Goal: Task Accomplishment & Management: Use online tool/utility

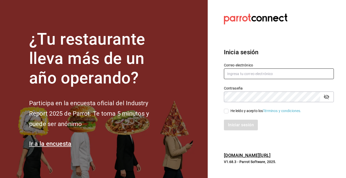
type input "zjuarez816@gmail.com"
click at [225, 109] on input "He leído y acepto los Términos y condiciones." at bounding box center [226, 111] width 5 height 5
checkbox input "true"
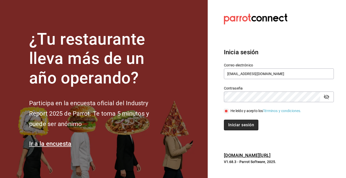
click at [233, 125] on button "Iniciar sesión" at bounding box center [241, 124] width 34 height 11
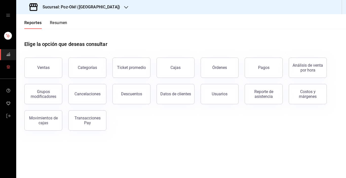
click at [7, 64] on span "mailbox folders" at bounding box center [8, 67] width 4 height 7
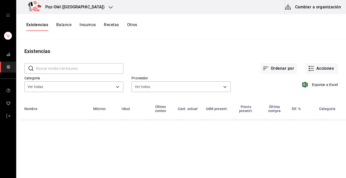
click at [316, 9] on button "Cambiar a organización" at bounding box center [313, 7] width 57 height 14
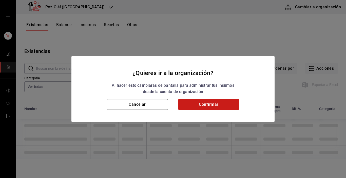
click at [224, 102] on button "Confirmar" at bounding box center [208, 104] width 61 height 11
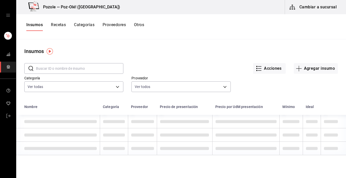
click at [138, 26] on button "Otros" at bounding box center [139, 26] width 10 height 9
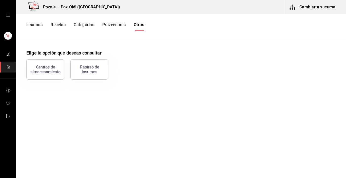
click at [138, 24] on button "Otros" at bounding box center [139, 26] width 10 height 9
click at [34, 74] on div "Centros de almacenamiento" at bounding box center [45, 70] width 31 height 10
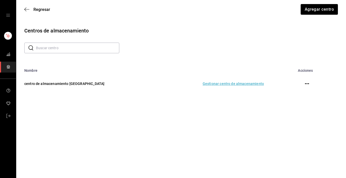
click at [220, 84] on td "Gestionar centro de almacenamiento" at bounding box center [214, 83] width 111 height 22
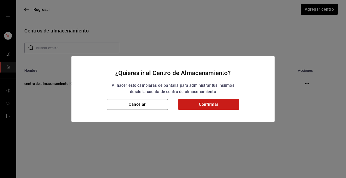
click at [208, 106] on button "Confirmar" at bounding box center [208, 104] width 61 height 11
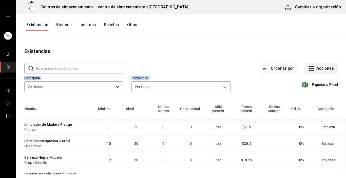
drag, startPoint x: 300, startPoint y: 71, endPoint x: 304, endPoint y: 71, distance: 4.1
click at [304, 71] on div "​ ​ Ordenar por Acciones Categoría Ver todas d676893f-1eff-4afc-89d5-be79314053…" at bounding box center [181, 78] width 330 height 47
click at [305, 71] on button "Acciones" at bounding box center [321, 68] width 33 height 11
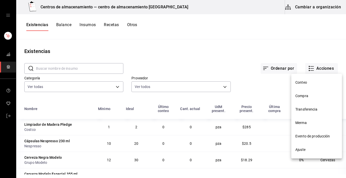
click at [308, 71] on div at bounding box center [173, 89] width 346 height 178
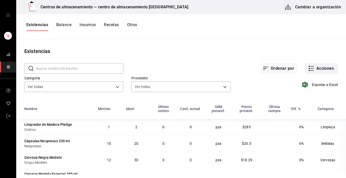
click at [308, 72] on button "Acciones" at bounding box center [321, 68] width 33 height 11
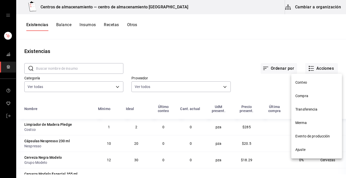
click at [304, 108] on span "Transferencia" at bounding box center [316, 109] width 43 height 5
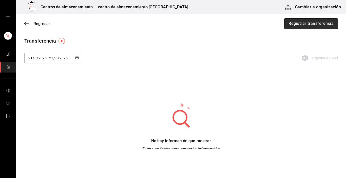
click at [321, 25] on button "Registrar transferencia" at bounding box center [311, 23] width 54 height 11
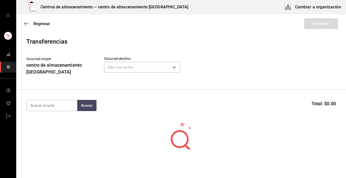
click at [321, 25] on div "Regresar Finalizar" at bounding box center [181, 23] width 330 height 19
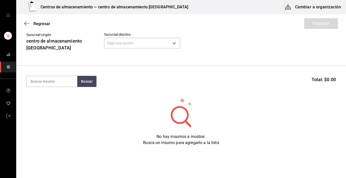
scroll to position [37, 0]
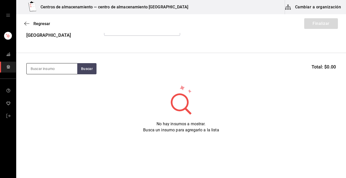
click at [55, 68] on input at bounding box center [52, 68] width 51 height 11
type input "aguacate"
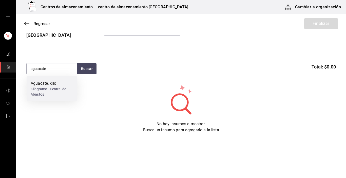
click at [43, 83] on div "Aguacate, kilo" at bounding box center [52, 83] width 43 height 6
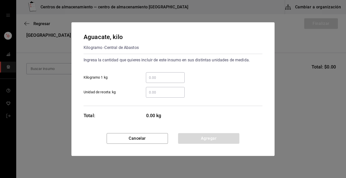
click at [149, 79] on input "​ Kilogramo 1 kg" at bounding box center [165, 77] width 39 height 6
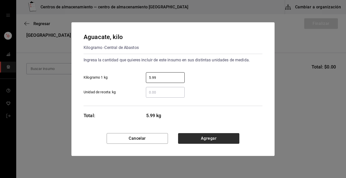
type input "5.99"
click at [193, 140] on button "Agregar" at bounding box center [208, 138] width 61 height 11
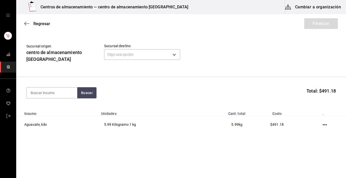
scroll to position [13, 0]
click at [52, 90] on input at bounding box center [52, 92] width 51 height 11
type input "cebolla"
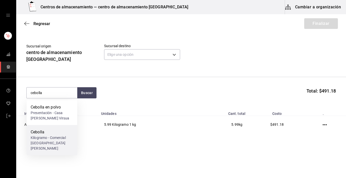
click at [44, 133] on div "Cebolla" at bounding box center [52, 132] width 43 height 6
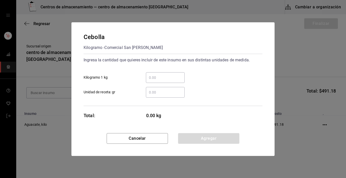
click at [158, 76] on input "​ Kilogramo 1 kg" at bounding box center [165, 77] width 39 height 6
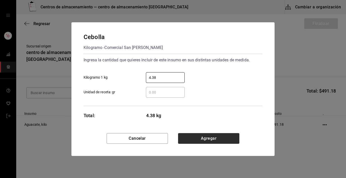
type input "4.38"
click at [202, 136] on button "Agregar" at bounding box center [208, 138] width 61 height 11
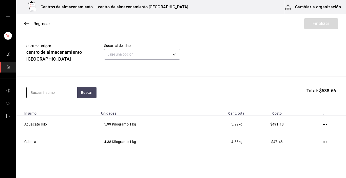
click at [60, 92] on input at bounding box center [52, 92] width 51 height 11
type input "tomate"
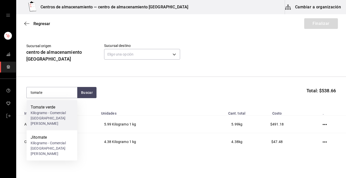
click at [57, 105] on div "Tomate verde" at bounding box center [52, 107] width 43 height 6
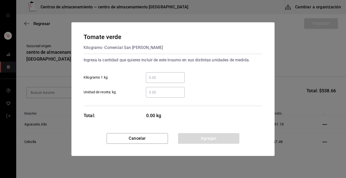
click at [170, 76] on input "​ Kilogramo 1 kg" at bounding box center [165, 77] width 39 height 6
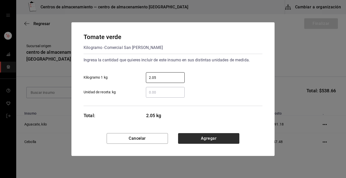
type input "2.05"
click at [189, 138] on button "Agregar" at bounding box center [208, 138] width 61 height 11
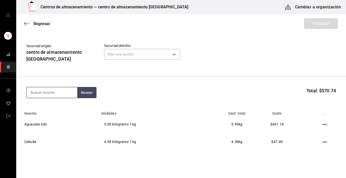
click at [40, 93] on input at bounding box center [52, 92] width 51 height 11
type input "jitomate"
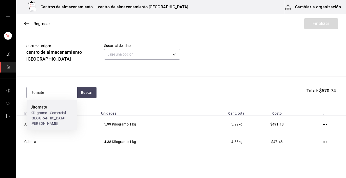
click at [39, 104] on div "Jitomate" at bounding box center [52, 107] width 43 height 6
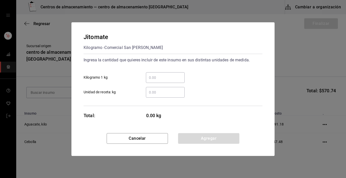
click at [155, 78] on input "​ Kilogramo 1 kg" at bounding box center [165, 77] width 39 height 6
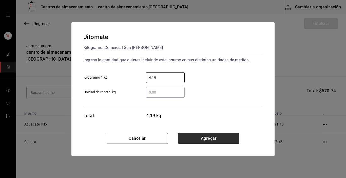
type input "4.19"
click at [188, 135] on button "Agregar" at bounding box center [208, 138] width 61 height 11
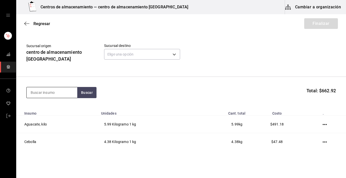
click at [47, 90] on input at bounding box center [52, 92] width 51 height 11
type input "costilla"
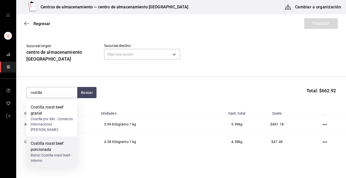
click at [49, 145] on div "Costilla roast beef porcionada" at bounding box center [52, 146] width 43 height 12
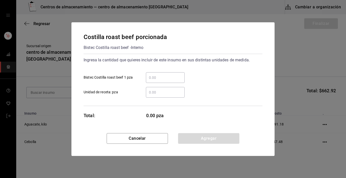
click at [157, 76] on input "​ Bistec Costilla roast beef 1 pza" at bounding box center [165, 77] width 39 height 6
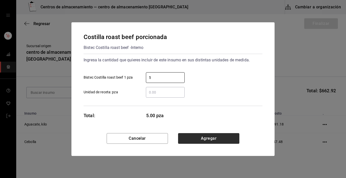
type input "5"
click at [230, 138] on button "Agregar" at bounding box center [208, 138] width 61 height 11
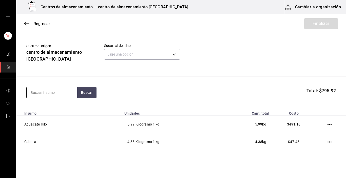
click at [61, 92] on input at bounding box center [52, 92] width 51 height 11
type input "cilantro"
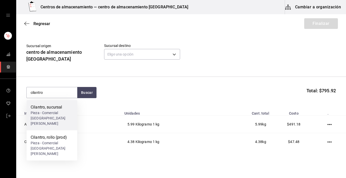
click at [58, 116] on div "Pieza - Comercial San Antonio" at bounding box center [52, 118] width 43 height 16
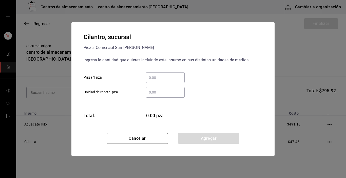
drag, startPoint x: 158, startPoint y: 69, endPoint x: 158, endPoint y: 74, distance: 5.1
click at [158, 74] on div "​ Pieza 1 pza" at bounding box center [170, 75] width 183 height 15
click at [158, 74] on div "​" at bounding box center [165, 77] width 39 height 11
click at [158, 74] on input "​ Pieza 1 pza" at bounding box center [165, 77] width 39 height 6
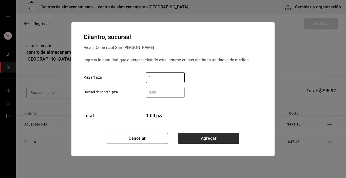
type input "1"
click at [212, 141] on button "Agregar" at bounding box center [208, 138] width 61 height 11
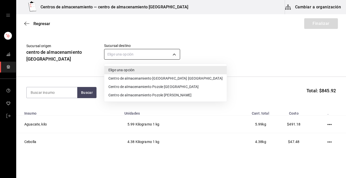
click at [174, 53] on body "Centros de almacenamiento — centro de almacenamiento Tlaxcala Cambiar a organiz…" at bounding box center [173, 74] width 346 height 149
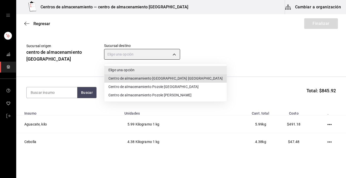
type input "ddc3d7bb-b11d-4e44-bee7-b2d04ff8fb33"
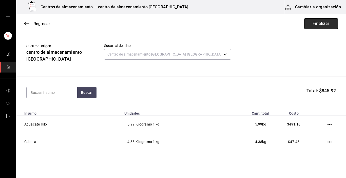
click at [314, 26] on button "Finalizar" at bounding box center [321, 23] width 34 height 11
click at [28, 22] on icon "button" at bounding box center [26, 23] width 5 height 5
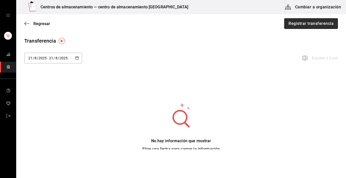
click at [298, 26] on button "Registrar transferencia" at bounding box center [311, 23] width 54 height 11
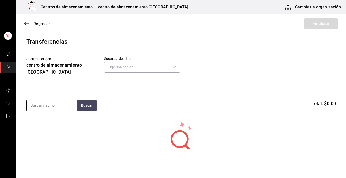
click at [60, 105] on input at bounding box center [52, 105] width 51 height 11
type input "aguacate"
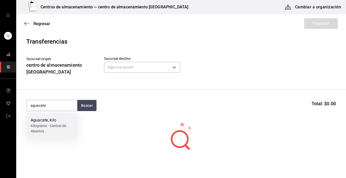
click at [59, 123] on div "Aguacate, kilo" at bounding box center [52, 120] width 43 height 6
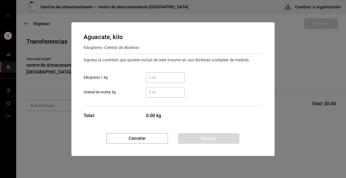
click at [167, 79] on input "​ Kilogramo 1 kg" at bounding box center [165, 77] width 39 height 6
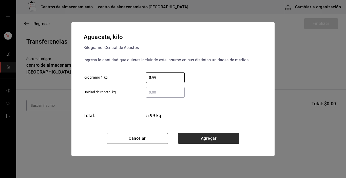
type input "5.99"
click at [187, 134] on button "Agregar" at bounding box center [208, 138] width 61 height 11
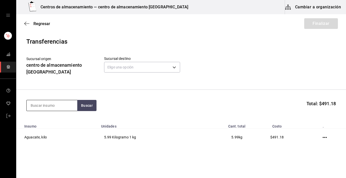
click at [60, 105] on input at bounding box center [52, 105] width 51 height 11
click at [38, 104] on input at bounding box center [52, 105] width 51 height 11
type input "cebolla"
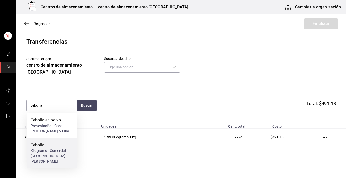
click at [42, 146] on div "Cebolla" at bounding box center [52, 145] width 43 height 6
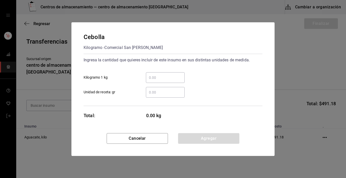
click at [153, 77] on input "​ Kilogramo 1 kg" at bounding box center [165, 77] width 39 height 6
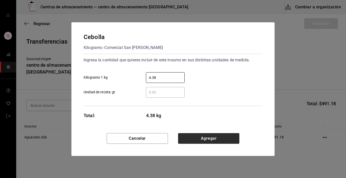
type input "4.38"
click at [192, 139] on button "Agregar" at bounding box center [208, 138] width 61 height 11
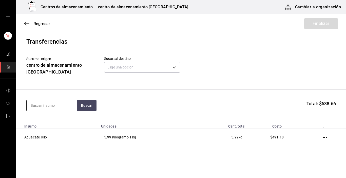
click at [49, 104] on input at bounding box center [52, 105] width 51 height 11
type input "tomate"
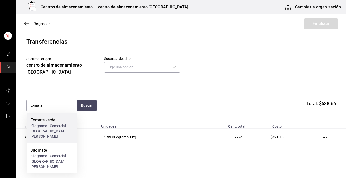
click at [49, 120] on div "Tomate verde" at bounding box center [52, 120] width 43 height 6
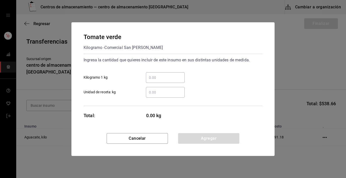
click at [161, 78] on input "​ Kilogramo 1 kg" at bounding box center [165, 77] width 39 height 6
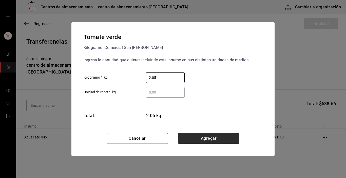
type input "2.05"
click at [192, 140] on button "Agregar" at bounding box center [208, 138] width 61 height 11
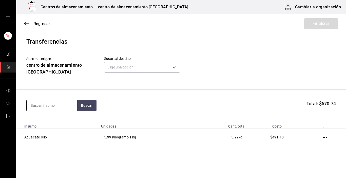
click at [56, 108] on input at bounding box center [52, 105] width 51 height 11
type input "jitomate"
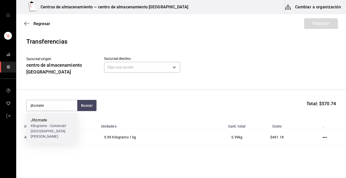
click at [52, 129] on div "Kilogramo - Comercial San Antonio" at bounding box center [52, 131] width 43 height 16
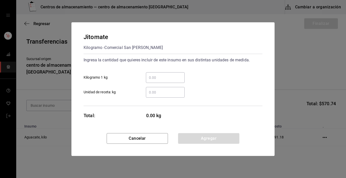
click at [151, 76] on input "​ Kilogramo 1 kg" at bounding box center [165, 77] width 39 height 6
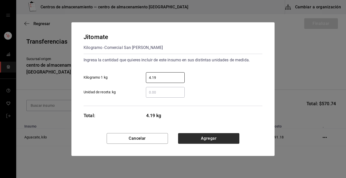
type input "4.19"
click at [188, 139] on button "Agregar" at bounding box center [208, 138] width 61 height 11
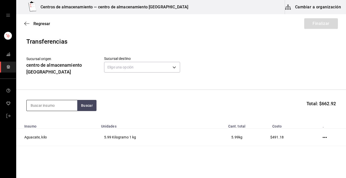
click at [57, 105] on input at bounding box center [52, 105] width 51 height 11
type input "costilla"
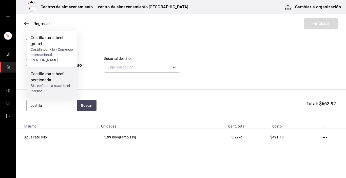
click at [53, 89] on div "Bistec Costilla roast beef - Interno" at bounding box center [52, 88] width 43 height 11
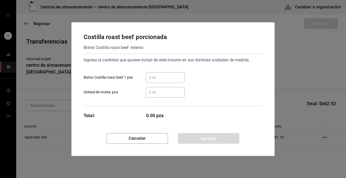
click at [156, 77] on input "​ Bistec Costilla roast beef 1 pza" at bounding box center [165, 77] width 39 height 6
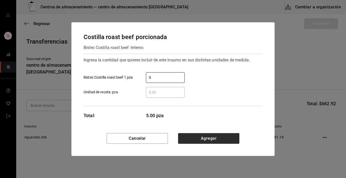
type input "5"
click at [211, 137] on button "Agregar" at bounding box center [208, 138] width 61 height 11
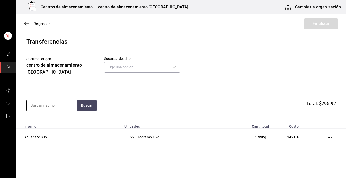
click at [69, 103] on input at bounding box center [52, 105] width 51 height 11
type input "i"
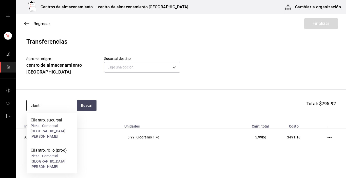
type input "cilantro"
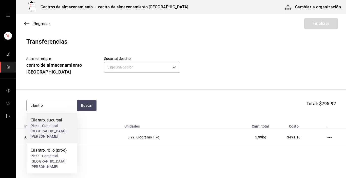
click at [57, 130] on div "Pieza - Comercial San Antonio" at bounding box center [52, 131] width 43 height 16
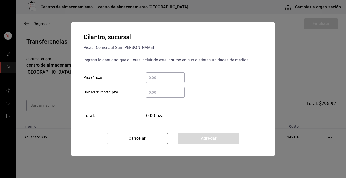
click at [157, 79] on input "​ Pieza 1 pza" at bounding box center [165, 77] width 39 height 6
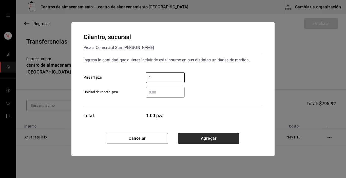
type input "1"
click at [213, 141] on button "Agregar" at bounding box center [208, 138] width 61 height 11
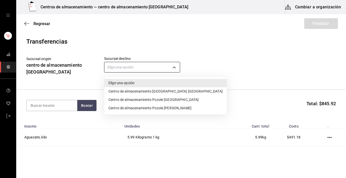
click at [174, 70] on body "Centros de almacenamiento — centro de almacenamiento Tlaxcala Cambiar a organiz…" at bounding box center [173, 74] width 346 height 149
click at [173, 93] on li "Centro de almacenamiento Pozole Puebla" at bounding box center [165, 91] width 122 height 8
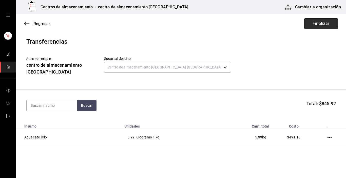
click at [319, 24] on button "Finalizar" at bounding box center [321, 23] width 34 height 11
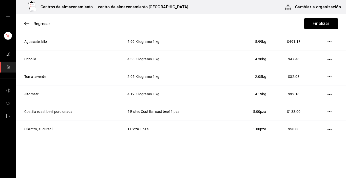
scroll to position [100, 0]
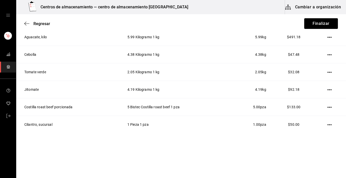
click at [340, 18] on div "Regresar Finalizar" at bounding box center [181, 23] width 330 height 19
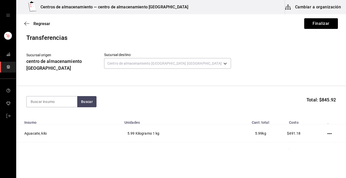
scroll to position [0, 0]
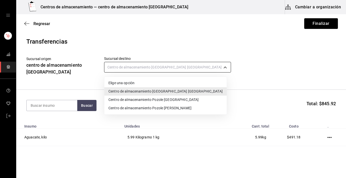
click at [179, 69] on body "Centros de almacenamiento — centro de almacenamiento Tlaxcala Cambiar a organiz…" at bounding box center [173, 74] width 346 height 149
click at [176, 96] on li "Centro de almacenamiento Pozole La Loma" at bounding box center [165, 99] width 122 height 8
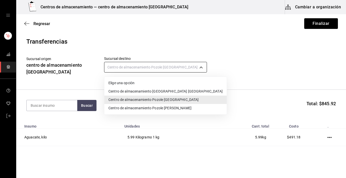
click at [179, 68] on body "Centros de almacenamiento — centro de almacenamiento Tlaxcala Cambiar a organiz…" at bounding box center [173, 74] width 346 height 149
click at [177, 88] on li "Centro de almacenamiento Pozole Puebla" at bounding box center [165, 91] width 122 height 8
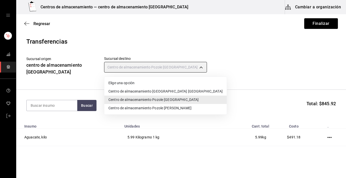
type input "ddc3d7bb-b11d-4e44-bee7-b2d04ff8fb33"
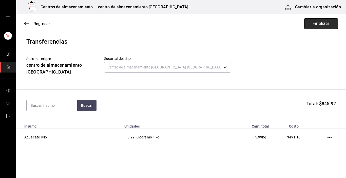
click at [317, 22] on button "Finalizar" at bounding box center [321, 23] width 34 height 11
click at [317, 22] on div "Regresar Finalizar" at bounding box center [181, 23] width 330 height 19
click at [26, 26] on span "Regresar" at bounding box center [37, 23] width 26 height 5
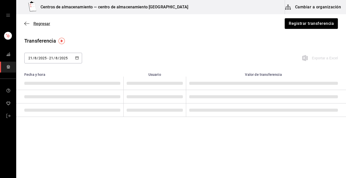
click at [26, 24] on icon "button" at bounding box center [26, 23] width 5 height 5
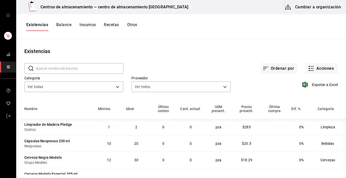
click at [327, 6] on button "Cambiar a organización" at bounding box center [313, 7] width 57 height 14
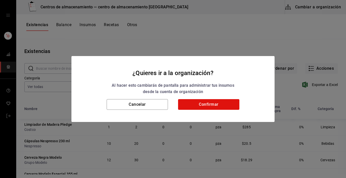
click at [221, 110] on div "Cancelar Confirmar" at bounding box center [172, 110] width 203 height 23
click at [219, 105] on button "Confirmar" at bounding box center [208, 104] width 61 height 11
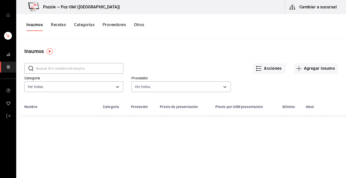
click at [140, 24] on button "Otros" at bounding box center [139, 26] width 10 height 9
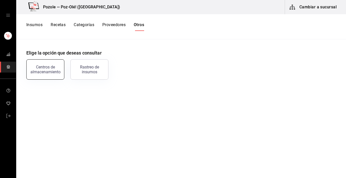
click at [38, 69] on div "Centros de almacenamiento" at bounding box center [45, 70] width 31 height 10
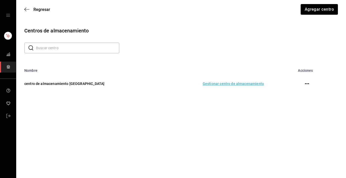
click at [236, 84] on td "Gestionar centro de almacenamiento" at bounding box center [214, 83] width 111 height 22
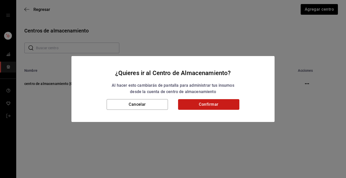
click at [229, 108] on button "Confirmar" at bounding box center [208, 104] width 61 height 11
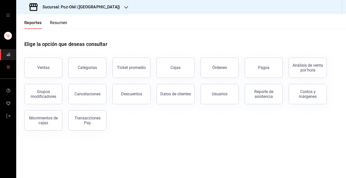
click at [11, 67] on link "mailbox folders" at bounding box center [8, 66] width 16 height 11
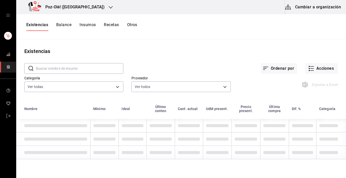
click at [314, 8] on button "Cambiar a organización" at bounding box center [313, 7] width 57 height 14
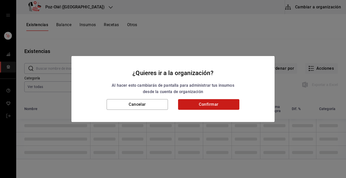
click at [215, 106] on button "Confirmar" at bounding box center [208, 104] width 61 height 11
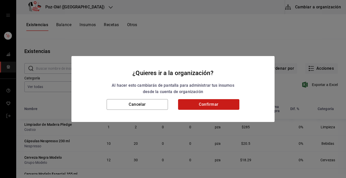
click at [215, 106] on button "Confirmar" at bounding box center [208, 104] width 61 height 11
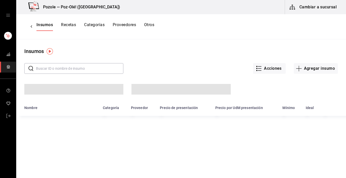
click at [132, 23] on div "Insumos Recetas Categorías Proveedores Otros" at bounding box center [95, 26] width 118 height 9
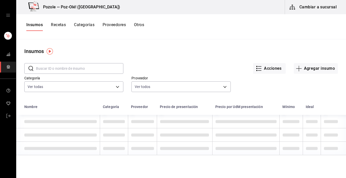
click at [135, 23] on div "Insumos Recetas Categorías Proveedores Otros" at bounding box center [85, 26] width 118 height 9
click at [140, 25] on button "Otros" at bounding box center [139, 26] width 10 height 9
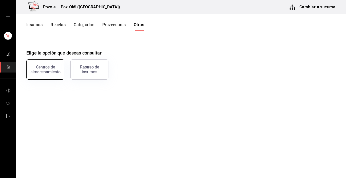
click at [49, 74] on div "Centros de almacenamiento" at bounding box center [45, 70] width 31 height 10
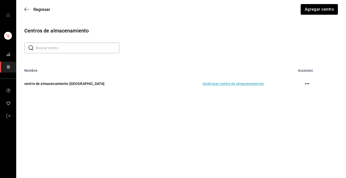
click at [216, 84] on td "Gestionar centro de almacenamiento" at bounding box center [214, 83] width 111 height 22
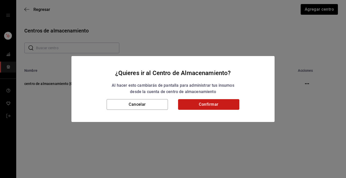
click at [210, 103] on button "Confirmar" at bounding box center [208, 104] width 61 height 11
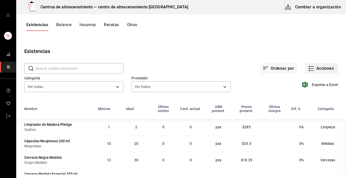
click at [310, 68] on icon "button" at bounding box center [312, 68] width 4 height 0
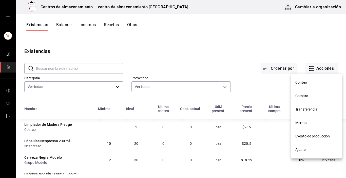
click at [312, 108] on span "Transferencia" at bounding box center [316, 109] width 43 height 5
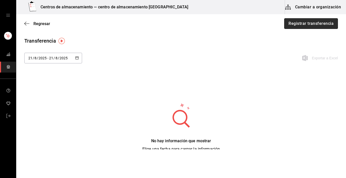
click at [305, 23] on button "Registrar transferencia" at bounding box center [311, 23] width 54 height 11
click at [305, 23] on html "Centros de almacenamiento — centro de almacenamiento Tlaxcala Cambiar a organiz…" at bounding box center [173, 74] width 346 height 149
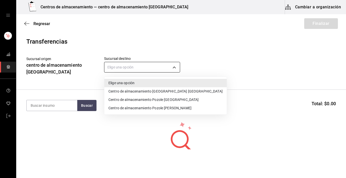
click at [174, 68] on body "Centros de almacenamiento — centro de almacenamiento Tlaxcala Cambiar a organiz…" at bounding box center [173, 74] width 346 height 149
click at [176, 92] on li "Centro de almacenamiento Pozole Puebla" at bounding box center [165, 91] width 122 height 8
type input "ddc3d7bb-b11d-4e44-bee7-b2d04ff8fb33"
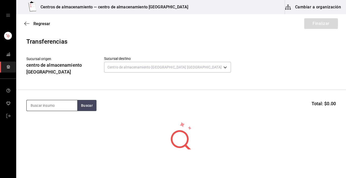
click at [53, 105] on input at bounding box center [52, 105] width 51 height 11
type input "cilantro"
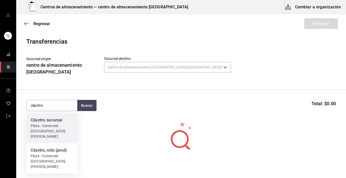
click at [51, 131] on div "Pieza - Comercial San Antonio" at bounding box center [52, 131] width 43 height 16
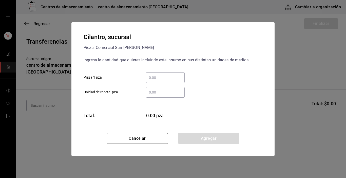
click at [171, 81] on div "​" at bounding box center [165, 77] width 39 height 11
click at [171, 80] on input "​ Pieza 1 pza" at bounding box center [165, 77] width 39 height 6
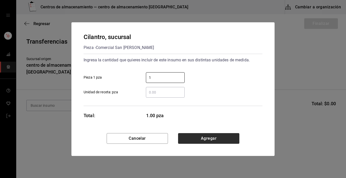
type input "1"
click at [206, 140] on button "Agregar" at bounding box center [208, 138] width 61 height 11
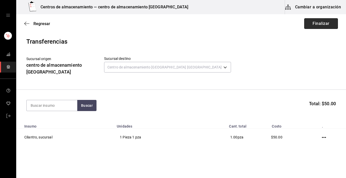
click at [312, 22] on button "Finalizar" at bounding box center [321, 23] width 34 height 11
click at [313, 24] on button "Finalizar" at bounding box center [321, 23] width 34 height 11
click at [27, 21] on icon "button" at bounding box center [26, 23] width 5 height 5
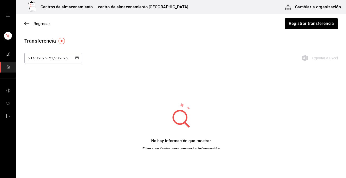
click at [27, 21] on icon "button" at bounding box center [26, 23] width 5 height 5
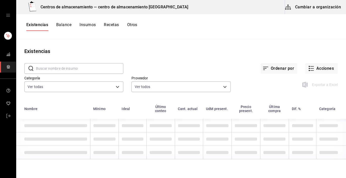
click at [325, 7] on button "Cambiar a organización" at bounding box center [313, 7] width 57 height 14
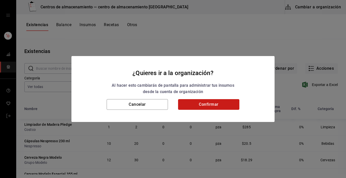
click at [217, 103] on button "Confirmar" at bounding box center [208, 104] width 61 height 11
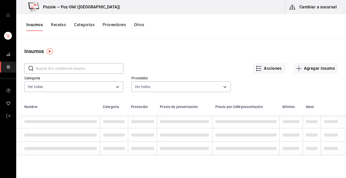
click at [138, 23] on button "Otros" at bounding box center [139, 26] width 10 height 9
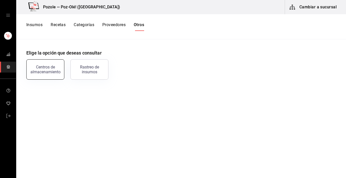
click at [53, 65] on div "Centros de almacenamiento" at bounding box center [45, 70] width 31 height 10
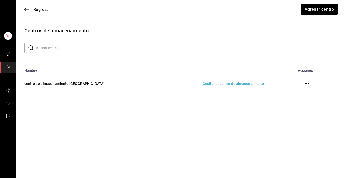
click at [232, 84] on td "Gestionar centro de almacenamiento" at bounding box center [214, 83] width 111 height 22
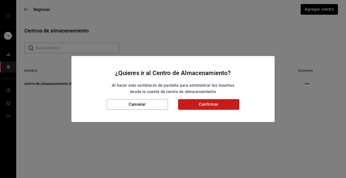
click at [220, 106] on button "Confirmar" at bounding box center [208, 104] width 61 height 11
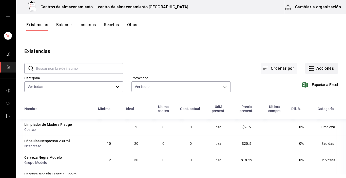
click at [309, 64] on button "Acciones" at bounding box center [321, 68] width 33 height 11
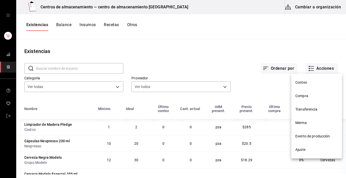
click at [307, 112] on li "Transferencia" at bounding box center [316, 108] width 51 height 13
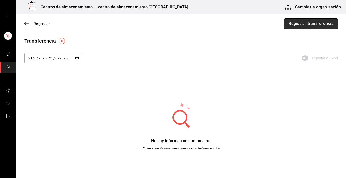
click at [311, 24] on button "Registrar transferencia" at bounding box center [311, 23] width 54 height 11
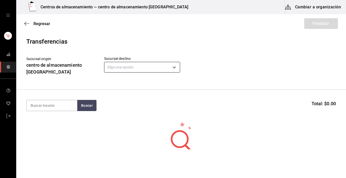
click at [176, 66] on body "Centros de almacenamiento — centro de almacenamiento Tlaxcala Cambiar a organiz…" at bounding box center [173, 74] width 346 height 149
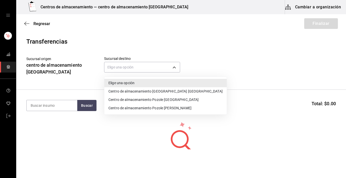
click at [171, 94] on li "Centro de almacenamiento Pozole Puebla" at bounding box center [165, 91] width 122 height 8
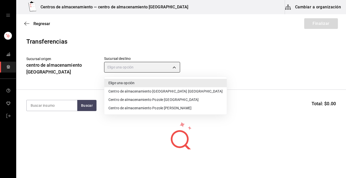
type input "ddc3d7bb-b11d-4e44-bee7-b2d04ff8fb33"
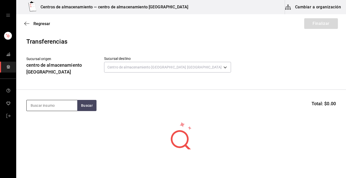
click at [47, 104] on input at bounding box center [52, 105] width 51 height 11
type input "cilantro"
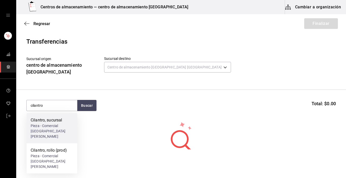
click at [51, 130] on div "Pieza - Comercial San Antonio" at bounding box center [52, 131] width 43 height 16
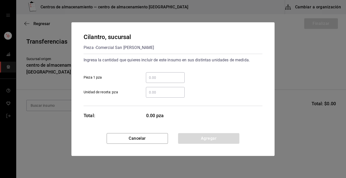
click at [178, 76] on input "​ Pieza 1 pza" at bounding box center [165, 77] width 39 height 6
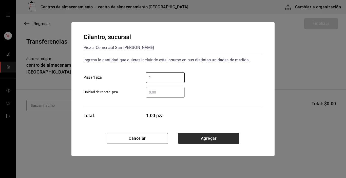
type input "1"
click at [229, 133] on button "Agregar" at bounding box center [208, 138] width 61 height 11
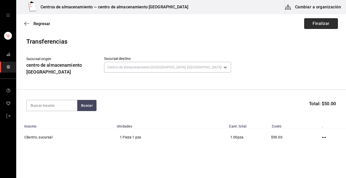
click at [321, 22] on button "Finalizar" at bounding box center [321, 23] width 34 height 11
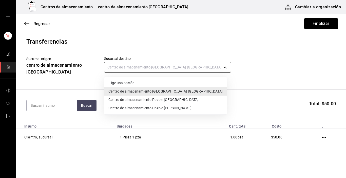
click at [178, 67] on body "Centros de almacenamiento — centro de almacenamiento Tlaxcala Cambiar a organiz…" at bounding box center [173, 74] width 346 height 149
click at [27, 22] on div at bounding box center [173, 89] width 346 height 178
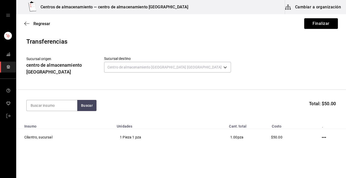
click at [27, 22] on icon "button" at bounding box center [26, 23] width 5 height 5
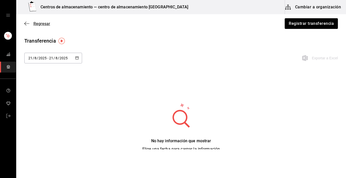
click at [24, 23] on icon "button" at bounding box center [26, 23] width 5 height 5
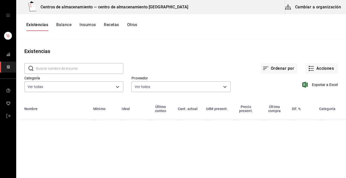
click at [24, 23] on div "Existencias Balance Insumos Recetas Otros" at bounding box center [181, 26] width 330 height 9
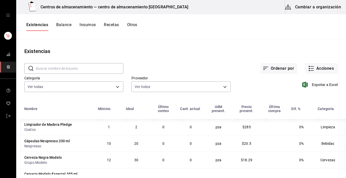
click at [6, 64] on span "mailbox folders" at bounding box center [8, 67] width 4 height 7
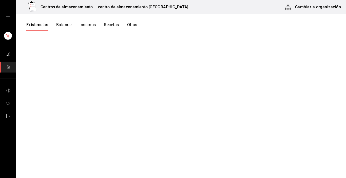
click at [137, 10] on div "Centros de almacenamiento — centro de almacenamiento [GEOGRAPHIC_DATA]" at bounding box center [105, 7] width 170 height 14
click at [135, 9] on h3 "Centros de almacenamiento — centro de almacenamiento [GEOGRAPHIC_DATA]" at bounding box center [112, 7] width 152 height 6
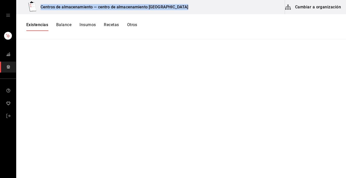
click at [135, 9] on h3 "Centros de almacenamiento — centro de almacenamiento [GEOGRAPHIC_DATA]" at bounding box center [112, 7] width 152 height 6
click at [323, 7] on button "Cambiar a organización" at bounding box center [313, 7] width 57 height 14
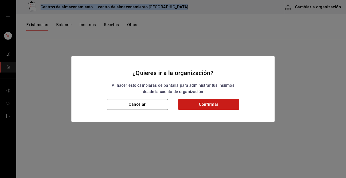
click at [222, 103] on button "Confirmar" at bounding box center [208, 104] width 61 height 11
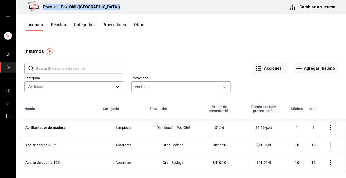
click at [323, 6] on button "Cambiar a sucursal" at bounding box center [313, 7] width 57 height 14
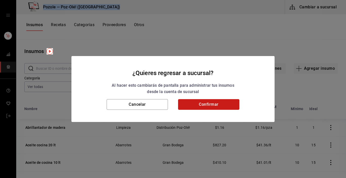
click at [227, 106] on button "Confirmar" at bounding box center [208, 104] width 61 height 11
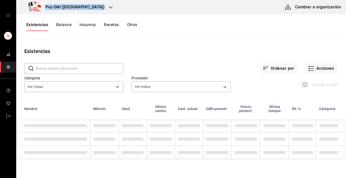
click at [132, 23] on button "Otros" at bounding box center [132, 26] width 10 height 9
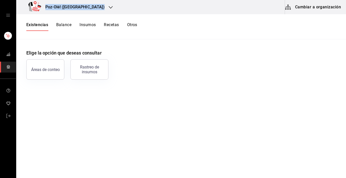
click at [306, 12] on button "Cambiar a organización" at bounding box center [313, 7] width 57 height 14
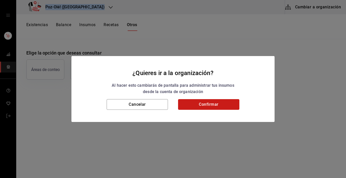
click at [209, 106] on button "Confirmar" at bounding box center [208, 104] width 61 height 11
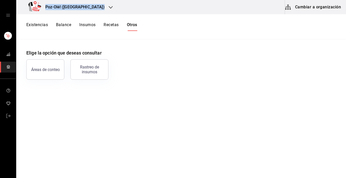
click at [209, 106] on button "Confirmar" at bounding box center [208, 104] width 61 height 11
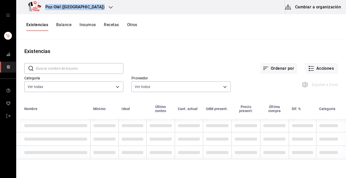
click at [131, 26] on button "Otros" at bounding box center [132, 26] width 10 height 9
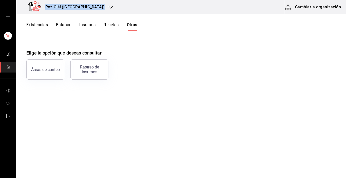
click at [131, 26] on button "Otros" at bounding box center [132, 26] width 10 height 9
click at [321, 8] on button "Cambiar a organización" at bounding box center [313, 7] width 57 height 14
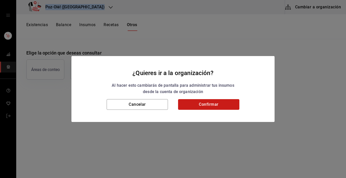
click at [231, 101] on button "Confirmar" at bounding box center [208, 104] width 61 height 11
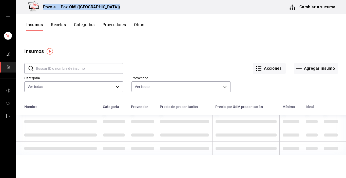
click at [140, 25] on button "Otros" at bounding box center [139, 26] width 10 height 9
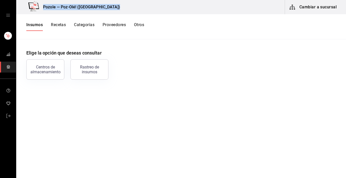
click at [140, 25] on button "Otros" at bounding box center [139, 26] width 10 height 9
click at [56, 66] on div "Centros de almacenamiento" at bounding box center [45, 70] width 31 height 10
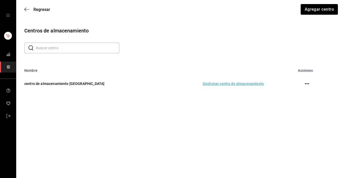
click at [236, 84] on td "Gestionar centro de almacenamiento" at bounding box center [214, 83] width 111 height 22
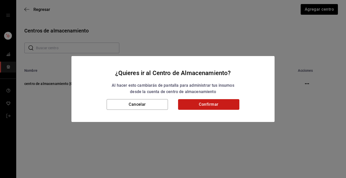
click at [212, 101] on button "Confirmar" at bounding box center [208, 104] width 61 height 11
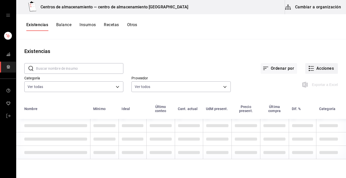
click at [312, 67] on button "Acciones" at bounding box center [321, 68] width 33 height 11
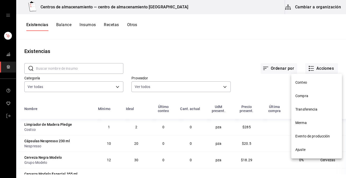
click at [317, 105] on li "Transferencia" at bounding box center [316, 108] width 51 height 13
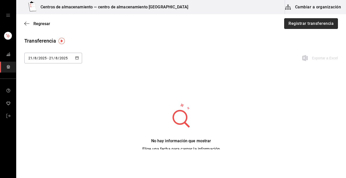
click at [317, 26] on button "Registrar transferencia" at bounding box center [311, 23] width 54 height 11
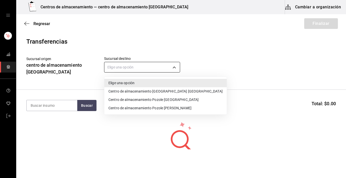
click at [173, 69] on body "Centros de almacenamiento — centro de almacenamiento Tlaxcala Cambiar a organiz…" at bounding box center [173, 74] width 346 height 149
click at [325, 8] on div at bounding box center [173, 89] width 346 height 178
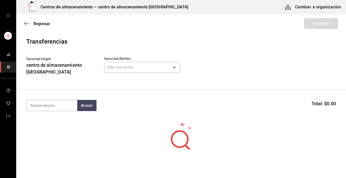
click at [325, 8] on button "Cambiar a organización" at bounding box center [313, 7] width 57 height 14
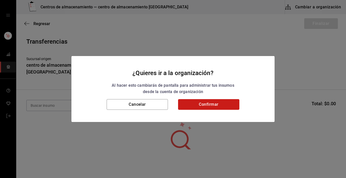
click at [217, 103] on button "Confirmar" at bounding box center [208, 104] width 61 height 11
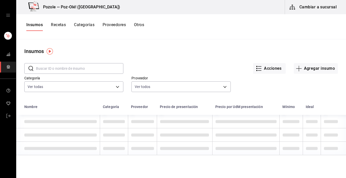
click at [140, 23] on button "Otros" at bounding box center [139, 26] width 10 height 9
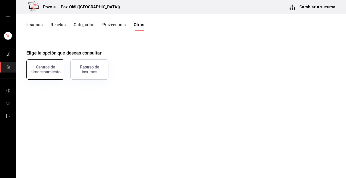
click at [52, 73] on div "Centros de almacenamiento" at bounding box center [45, 70] width 31 height 10
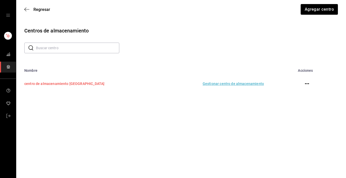
click at [65, 83] on td "centro de almacenamiento [GEOGRAPHIC_DATA]" at bounding box center [87, 83] width 142 height 22
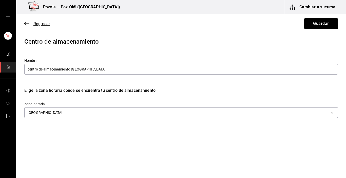
click at [26, 24] on icon "button" at bounding box center [26, 23] width 5 height 5
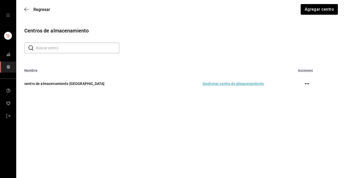
click at [238, 84] on td "Gestionar centro de almacenamiento" at bounding box center [214, 83] width 111 height 22
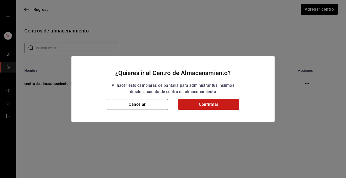
click at [227, 106] on button "Confirmar" at bounding box center [208, 104] width 61 height 11
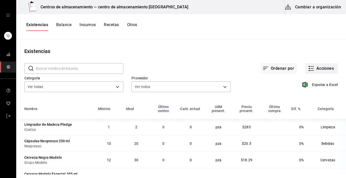
click at [310, 69] on icon "button" at bounding box center [311, 68] width 6 height 6
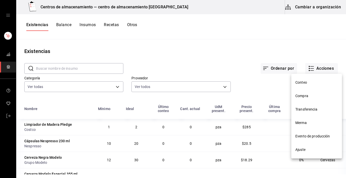
click at [315, 96] on span "Compra" at bounding box center [316, 95] width 43 height 5
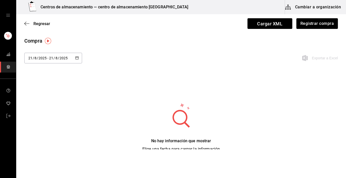
click at [24, 21] on div "Regresar Cargar XML Registrar compra" at bounding box center [181, 23] width 330 height 19
click at [29, 24] on icon "button" at bounding box center [26, 23] width 5 height 5
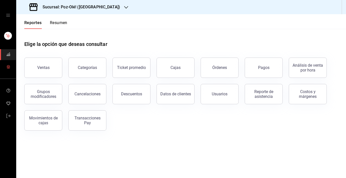
click at [8, 66] on icon "mailbox folders" at bounding box center [8, 67] width 4 height 4
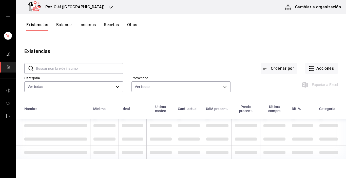
click at [318, 13] on button "Cambiar a organización" at bounding box center [313, 7] width 57 height 14
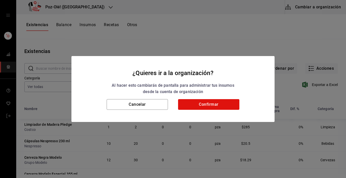
click at [318, 13] on div "¿Quieres ir a la organización? Al hacer esto cambiarás de pantalla para adminis…" at bounding box center [173, 89] width 346 height 178
click at [213, 106] on button "Confirmar" at bounding box center [208, 104] width 61 height 11
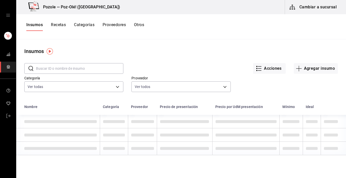
click at [144, 24] on button "Otros" at bounding box center [139, 26] width 10 height 9
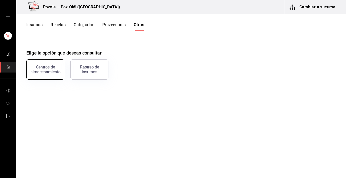
click at [53, 68] on div "Centros de almacenamiento" at bounding box center [45, 70] width 31 height 10
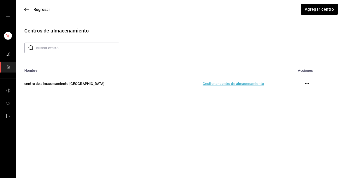
click at [219, 84] on td "Gestionar centro de almacenamiento" at bounding box center [214, 83] width 111 height 22
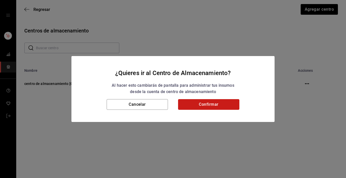
click at [209, 107] on button "Confirmar" at bounding box center [208, 104] width 61 height 11
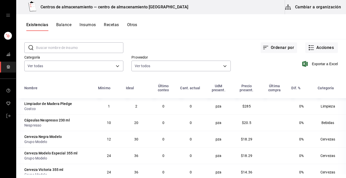
scroll to position [20, 0]
click at [79, 47] on input "text" at bounding box center [79, 48] width 87 height 10
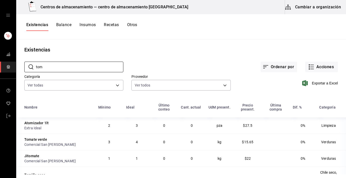
scroll to position [0, 0]
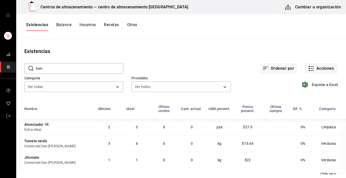
click at [108, 69] on input "tom" at bounding box center [79, 68] width 87 height 10
type input "t"
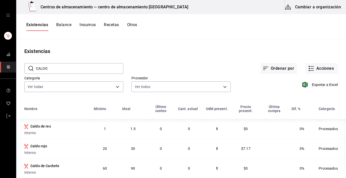
click at [82, 68] on input "CALDO" at bounding box center [79, 68] width 87 height 10
type input "C"
click at [68, 66] on input "CALDO" at bounding box center [79, 68] width 87 height 10
type input "C"
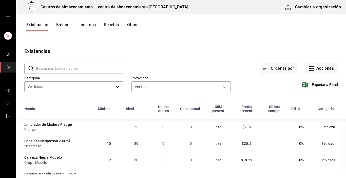
click at [8, 66] on icon "mailbox folders" at bounding box center [8, 67] width 4 height 4
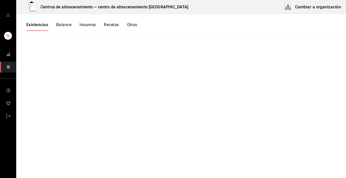
click at [305, 5] on button "Cambiar a organización" at bounding box center [313, 7] width 57 height 14
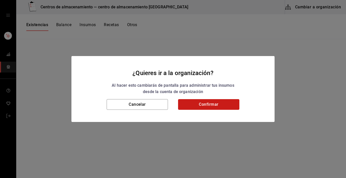
click at [204, 101] on button "Confirmar" at bounding box center [208, 104] width 61 height 11
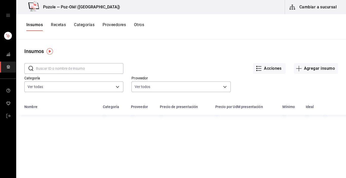
click at [144, 24] on button "Otros" at bounding box center [139, 26] width 10 height 9
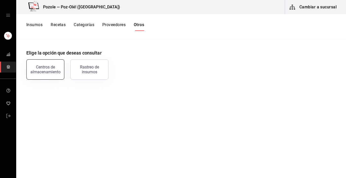
click at [60, 77] on button "Centros de almacenamiento" at bounding box center [45, 69] width 38 height 20
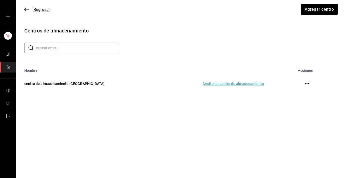
click at [25, 9] on icon "button" at bounding box center [25, 10] width 2 height 4
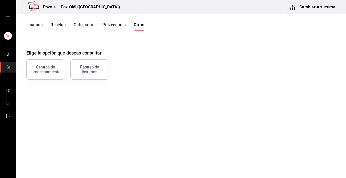
click at [8, 69] on span "mailbox folders" at bounding box center [8, 67] width 4 height 7
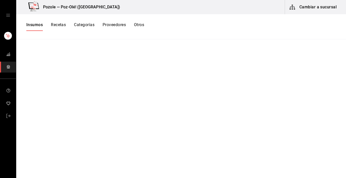
click at [8, 67] on icon "mailbox folders" at bounding box center [8, 67] width 4 height 4
click at [316, 9] on button "Cambiar a sucursal" at bounding box center [313, 7] width 57 height 14
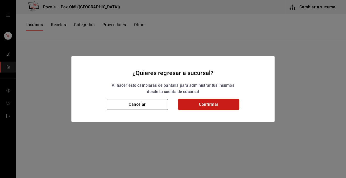
click at [212, 102] on button "Confirmar" at bounding box center [208, 104] width 61 height 11
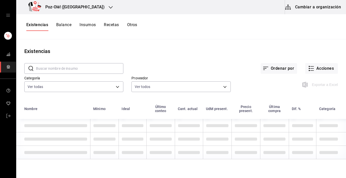
click at [318, 7] on button "Cambiar a organización" at bounding box center [313, 7] width 57 height 14
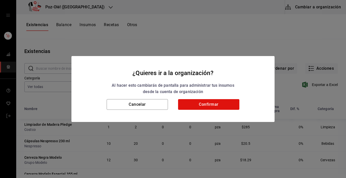
click at [318, 7] on div "¿Quieres ir a la organización? Al hacer esto cambiarás de pantalla para adminis…" at bounding box center [173, 89] width 346 height 178
click at [218, 105] on button "Confirmar" at bounding box center [208, 104] width 61 height 11
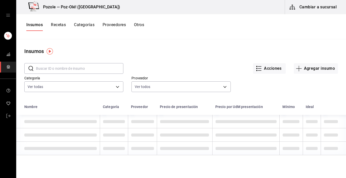
click at [138, 24] on button "Otros" at bounding box center [139, 26] width 10 height 9
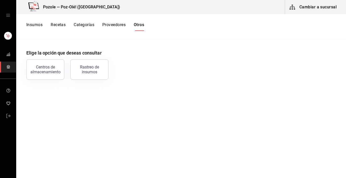
click at [138, 24] on button "Otros" at bounding box center [139, 26] width 10 height 9
click at [52, 71] on div "Centros de almacenamiento" at bounding box center [45, 70] width 31 height 10
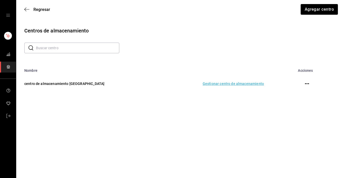
click at [214, 85] on td "Gestionar centro de almacenamiento" at bounding box center [214, 83] width 111 height 22
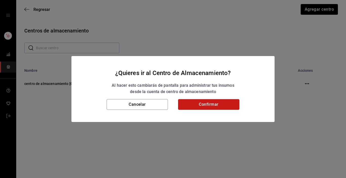
click at [212, 105] on button "Confirmar" at bounding box center [208, 104] width 61 height 11
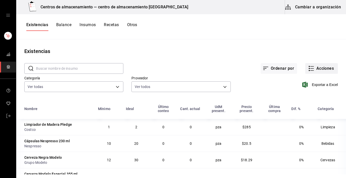
click at [308, 66] on icon "button" at bounding box center [311, 68] width 6 height 6
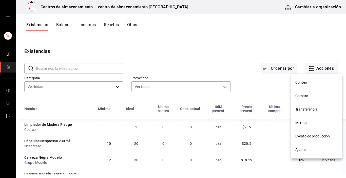
click at [304, 108] on span "Transferencia" at bounding box center [316, 109] width 43 height 5
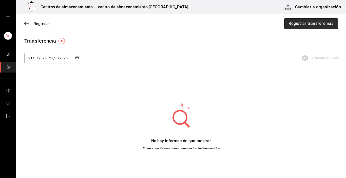
click at [293, 25] on button "Registrar transferencia" at bounding box center [311, 23] width 54 height 11
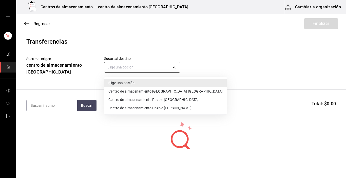
click at [174, 68] on body "Centros de almacenamiento — centro de almacenamiento Tlaxcala Cambiar a organiz…" at bounding box center [173, 74] width 346 height 149
click at [174, 68] on div at bounding box center [173, 89] width 346 height 178
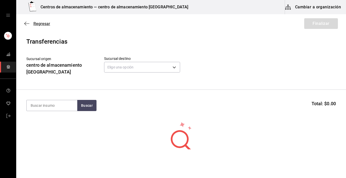
click at [26, 22] on icon "button" at bounding box center [26, 23] width 5 height 5
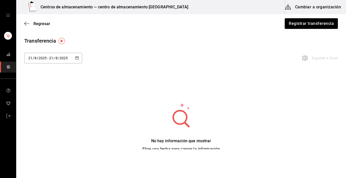
click at [26, 22] on icon "button" at bounding box center [26, 23] width 5 height 5
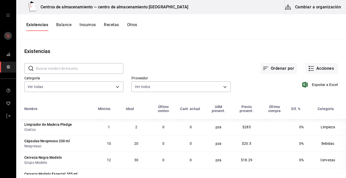
click at [10, 34] on rect "mailbox folders" at bounding box center [8, 36] width 8 height 8
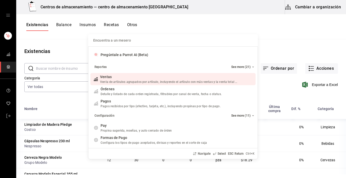
click at [43, 107] on div "Encuentra a un mesero Pregúntale a Parrot AI (Beta) Reportes See more (21) Vent…" at bounding box center [173, 89] width 346 height 178
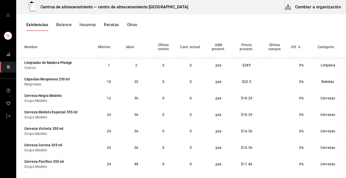
scroll to position [62, 0]
click at [338, 171] on td "Cervezas" at bounding box center [329, 163] width 31 height 16
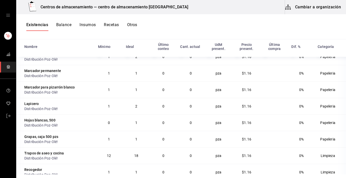
scroll to position [931, 0]
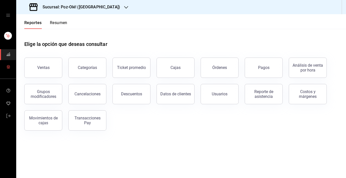
click at [11, 67] on link "mailbox folders" at bounding box center [8, 66] width 16 height 11
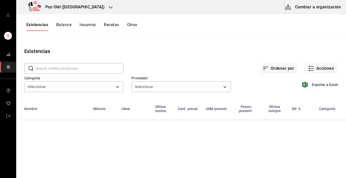
type input "d676893f-1eff-4afc-89d5-be7931405371,64c67766-f765-4080-8c3b-6b73adc83a6f,5c504…"
type input "48d44c5a-e461-48d4-aff9-0664819c2ea3,a25d6bbc-ab57-4387-85d6-398f9db57e81,dec80…"
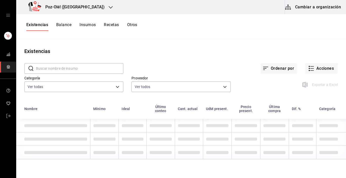
click at [323, 8] on button "Cambiar a organización" at bounding box center [313, 7] width 57 height 14
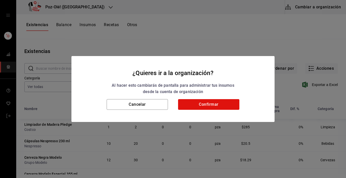
click at [323, 8] on div "¿Quieres ir a la organización? Al hacer esto cambiarás de pantalla para adminis…" at bounding box center [173, 89] width 346 height 178
click at [204, 103] on button "Confirmar" at bounding box center [208, 104] width 61 height 11
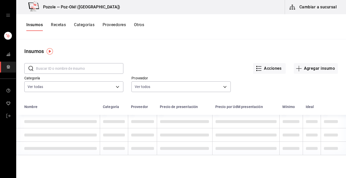
click at [138, 24] on button "Otros" at bounding box center [139, 26] width 10 height 9
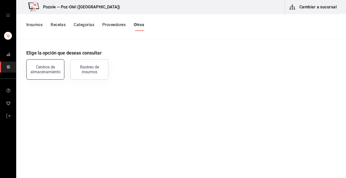
click at [56, 74] on button "Centros de almacenamiento" at bounding box center [45, 69] width 38 height 20
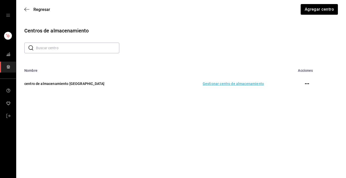
click at [228, 83] on td "Gestionar centro de almacenamiento" at bounding box center [214, 83] width 111 height 22
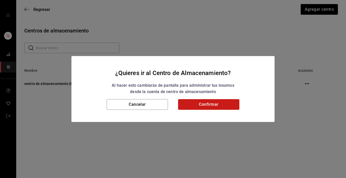
click at [213, 107] on button "Confirmar" at bounding box center [208, 104] width 61 height 11
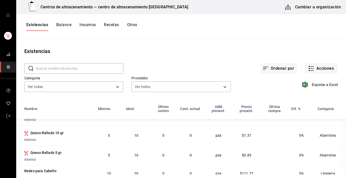
click at [10, 65] on link "mailbox folders" at bounding box center [8, 66] width 16 height 11
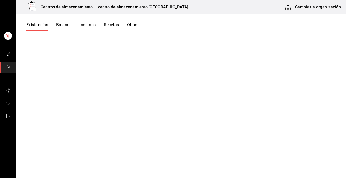
click at [8, 66] on icon "mailbox folders" at bounding box center [8, 67] width 4 height 4
click at [311, 6] on button "Cambiar a organización" at bounding box center [313, 7] width 57 height 14
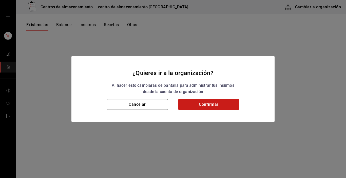
click at [211, 102] on button "Confirmar" at bounding box center [208, 104] width 61 height 11
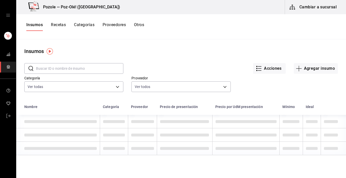
click at [141, 23] on button "Otros" at bounding box center [139, 26] width 10 height 9
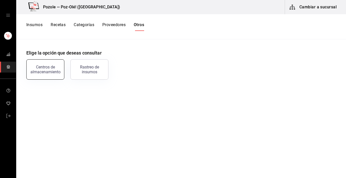
click at [58, 66] on div "Centros de almacenamiento" at bounding box center [45, 70] width 31 height 10
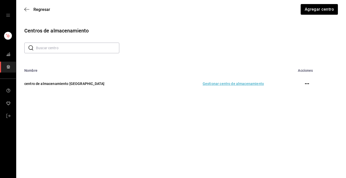
click at [251, 83] on td "Gestionar centro de almacenamiento" at bounding box center [214, 83] width 111 height 22
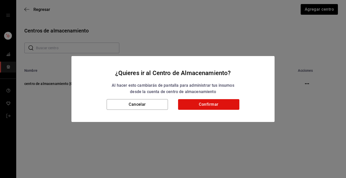
click at [224, 111] on div "Cancelar Confirmar" at bounding box center [172, 110] width 203 height 23
click at [223, 106] on button "Confirmar" at bounding box center [208, 104] width 61 height 11
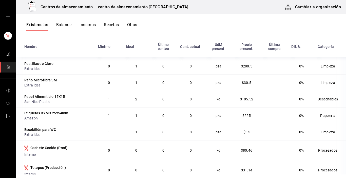
scroll to position [678, 0]
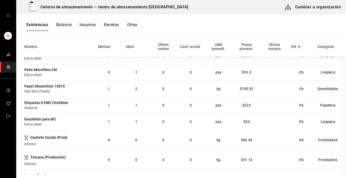
drag, startPoint x: 342, startPoint y: 39, endPoint x: 344, endPoint y: 42, distance: 3.8
click at [344, 42] on div "Centros de almacenamiento — centro de almacenamiento Tlaxcala Cambiar a organiz…" at bounding box center [181, 87] width 330 height 174
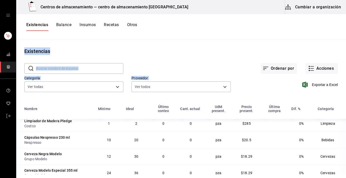
scroll to position [0, 0]
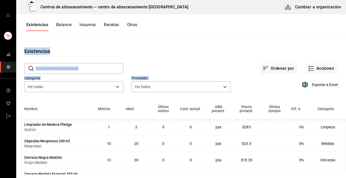
click at [163, 50] on div "Existencias" at bounding box center [181, 51] width 330 height 8
click at [313, 7] on button "Cambiar a organización" at bounding box center [313, 7] width 57 height 14
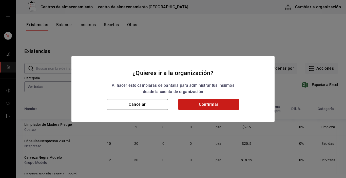
click at [223, 102] on button "Confirmar" at bounding box center [208, 104] width 61 height 11
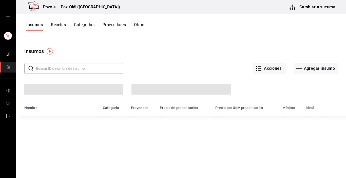
click at [140, 25] on button "Otros" at bounding box center [139, 26] width 10 height 9
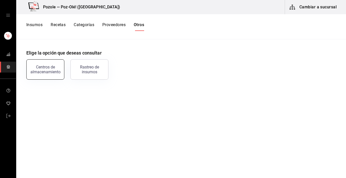
click at [38, 69] on div "Centros de almacenamiento" at bounding box center [45, 70] width 31 height 10
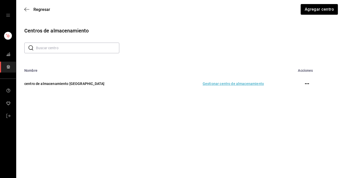
click at [211, 83] on td "Gestionar centro de almacenamiento" at bounding box center [214, 83] width 111 height 22
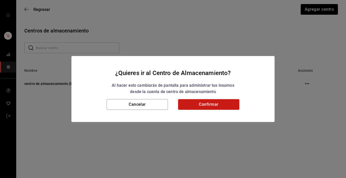
click at [203, 104] on button "Confirmar" at bounding box center [208, 104] width 61 height 11
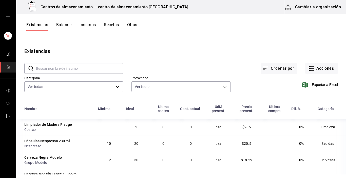
click at [10, 66] on icon "mailbox folders" at bounding box center [8, 67] width 4 height 4
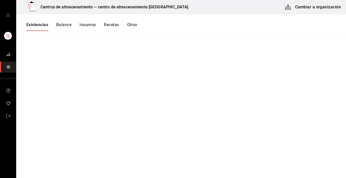
click at [322, 10] on button "Cambiar a organización" at bounding box center [313, 7] width 57 height 14
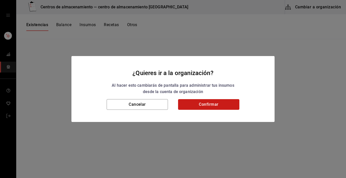
click at [221, 103] on button "Confirmar" at bounding box center [208, 104] width 61 height 11
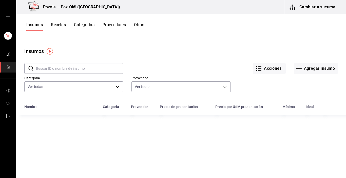
click at [140, 25] on button "Otros" at bounding box center [139, 26] width 10 height 9
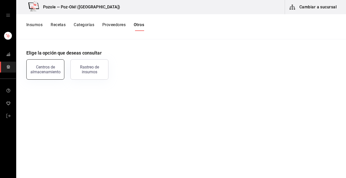
click at [45, 68] on div "Centros de almacenamiento" at bounding box center [45, 70] width 31 height 10
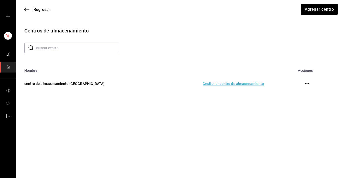
click at [218, 80] on td "Gestionar centro de almacenamiento" at bounding box center [214, 83] width 111 height 22
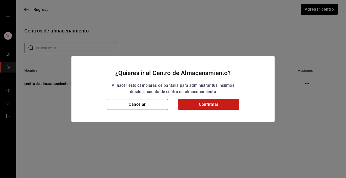
click at [213, 104] on button "Confirmar" at bounding box center [208, 104] width 61 height 11
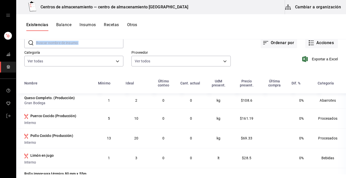
scroll to position [5, 0]
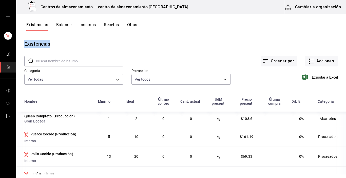
drag, startPoint x: 320, startPoint y: 33, endPoint x: 340, endPoint y: 42, distance: 21.3
click at [340, 42] on div "Centros de almacenamiento — centro de almacenamiento Tlaxcala Cambiar a organiz…" at bounding box center [181, 87] width 330 height 174
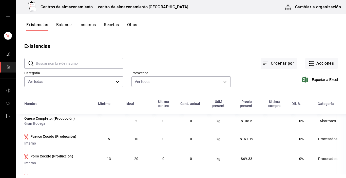
click at [340, 42] on main "Existencias ​ ​ Ordenar por Acciones Categoría Ver todas d676893f-1eff-4afc-89d…" at bounding box center [181, 106] width 330 height 135
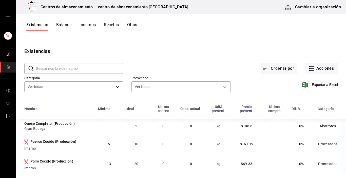
click at [340, 42] on main "Existencias ​ ​ Ordenar por Acciones Categoría Ver todas d676893f-1eff-4afc-89d…" at bounding box center [181, 106] width 330 height 135
click at [309, 70] on icon "button" at bounding box center [311, 68] width 6 height 6
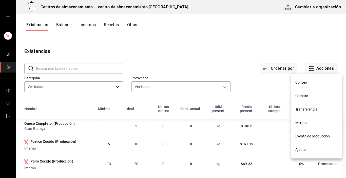
click at [308, 72] on div at bounding box center [173, 89] width 346 height 178
click at [307, 97] on span "Compra" at bounding box center [316, 95] width 43 height 5
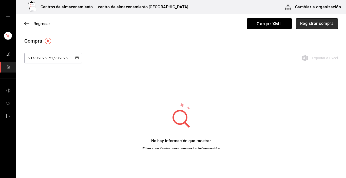
click at [304, 25] on button "Registrar compra" at bounding box center [317, 23] width 42 height 11
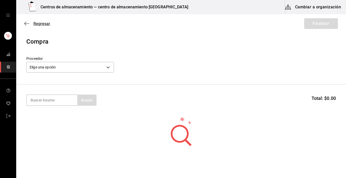
click at [27, 26] on icon "button" at bounding box center [26, 23] width 5 height 5
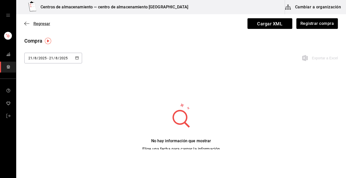
click at [28, 24] on icon "button" at bounding box center [26, 23] width 5 height 5
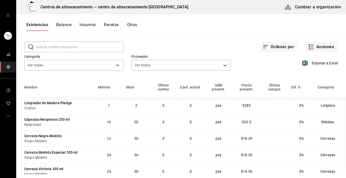
click at [7, 116] on icon "mailbox folders" at bounding box center [8, 116] width 4 height 4
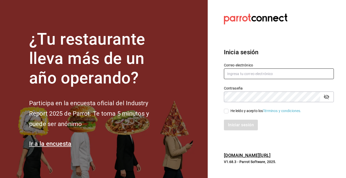
type input "zjuarez816@gmail.com"
click at [226, 111] on input "He leído y acepto los Términos y condiciones." at bounding box center [226, 111] width 5 height 5
checkbox input "true"
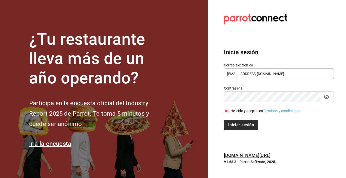
click at [229, 121] on button "Iniciar sesión" at bounding box center [241, 124] width 34 height 11
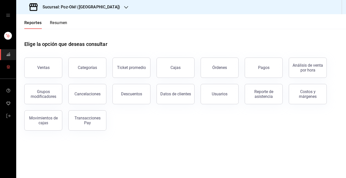
click at [7, 67] on icon "mailbox folders" at bounding box center [8, 67] width 4 height 4
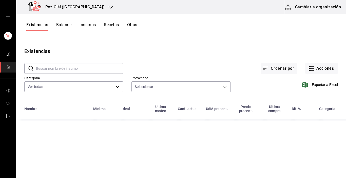
type input "48d44c5a-e461-48d4-aff9-0664819c2ea3,a25d6bbc-ab57-4387-85d6-398f9db57e81,dec80…"
click at [312, 9] on button "Cambiar a organización" at bounding box center [313, 7] width 57 height 14
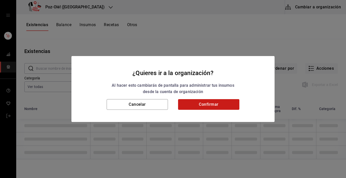
click at [223, 105] on div "Cancelar Confirmar" at bounding box center [172, 110] width 203 height 23
click at [223, 105] on button "Confirmar" at bounding box center [208, 104] width 61 height 11
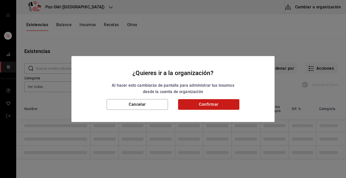
click at [223, 105] on button "Confirmar" at bounding box center [208, 104] width 61 height 11
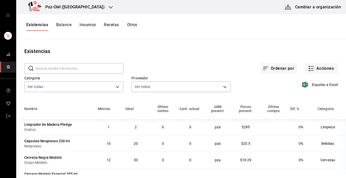
click at [223, 105] on button "Confirmar" at bounding box center [208, 104] width 61 height 11
drag, startPoint x: 223, startPoint y: 105, endPoint x: 144, endPoint y: 44, distance: 99.9
click at [223, 105] on button "Confirmar" at bounding box center [208, 104] width 61 height 11
click at [134, 23] on div "Existencias Balance Insumos Recetas Otros" at bounding box center [81, 26] width 111 height 9
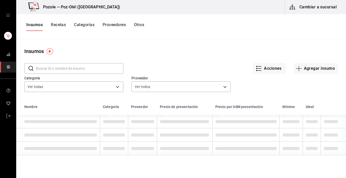
click at [138, 24] on button "Otros" at bounding box center [139, 26] width 10 height 9
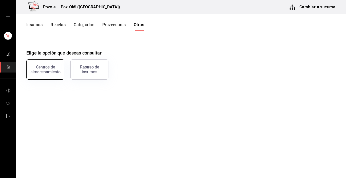
click at [42, 67] on div "Centros de almacenamiento" at bounding box center [45, 70] width 31 height 10
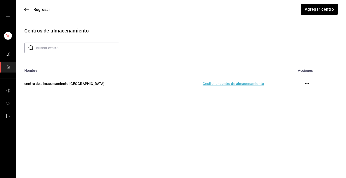
click at [208, 83] on td "Gestionar centro de almacenamiento" at bounding box center [214, 83] width 111 height 22
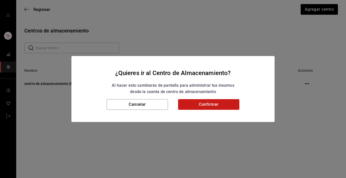
click at [206, 104] on button "Confirmar" at bounding box center [208, 104] width 61 height 11
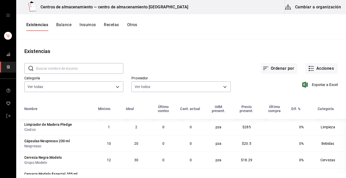
click at [89, 66] on input "text" at bounding box center [79, 68] width 87 height 10
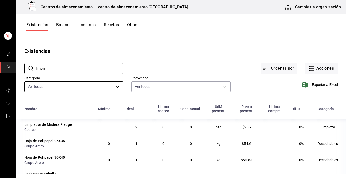
type input "Limon"
